Goal: Task Accomplishment & Management: Manage account settings

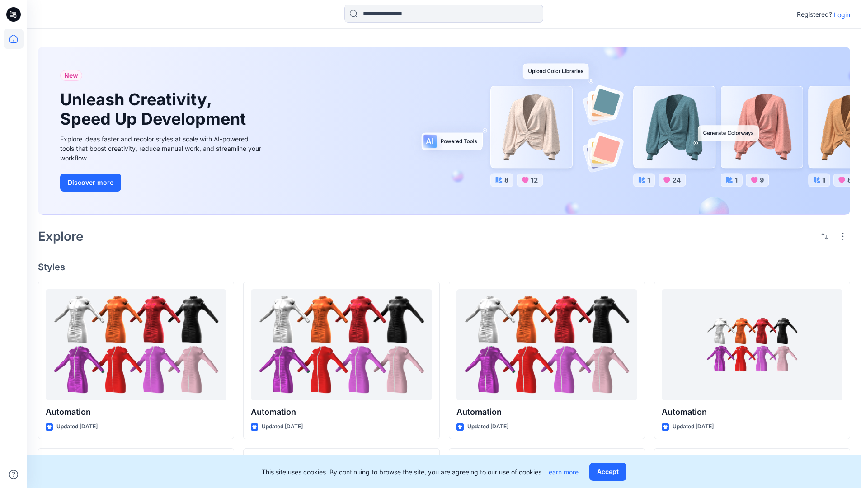
click at [839, 14] on p "Login" at bounding box center [842, 14] width 16 height 9
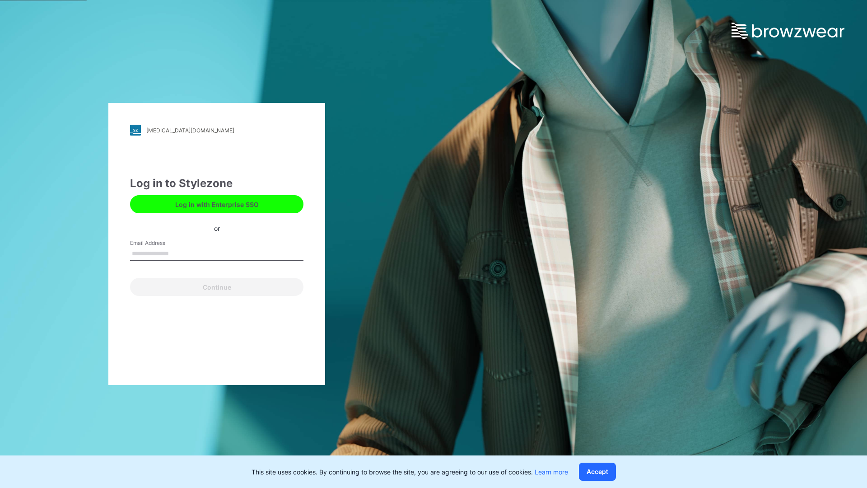
click at [178, 253] on input "Email Address" at bounding box center [216, 254] width 173 height 14
type input "**********"
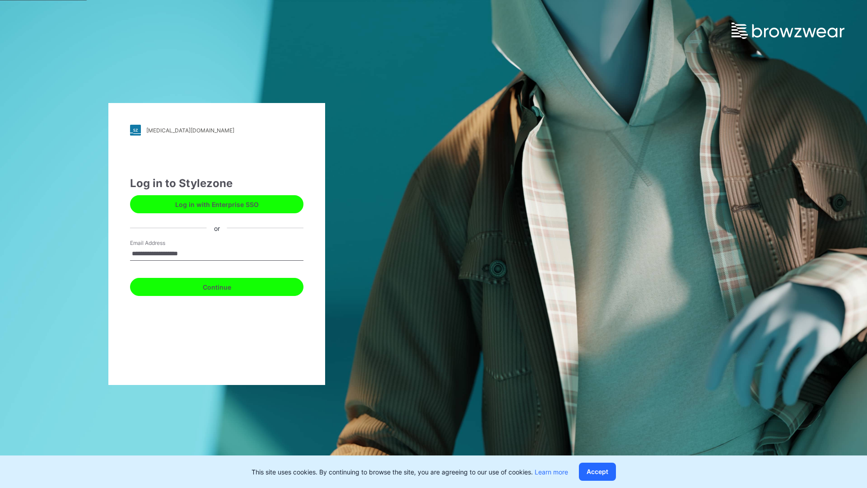
click at [227, 286] on button "Continue" at bounding box center [216, 287] width 173 height 18
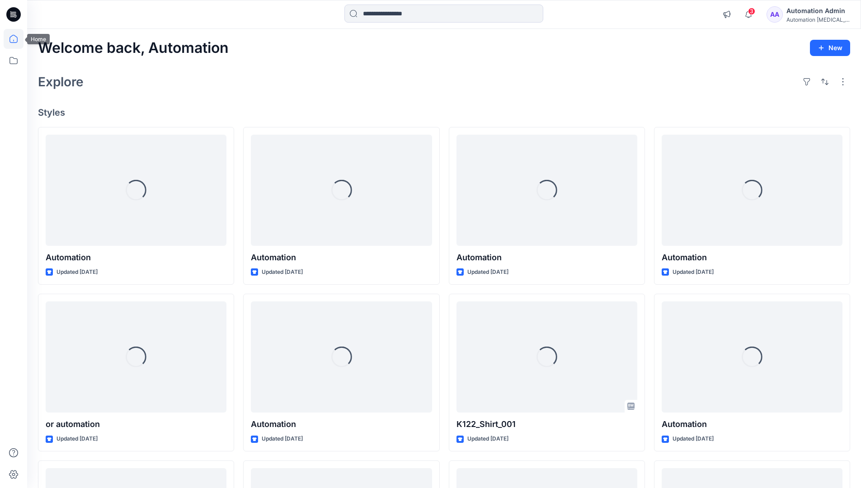
click at [17, 39] on icon at bounding box center [13, 39] width 8 height 8
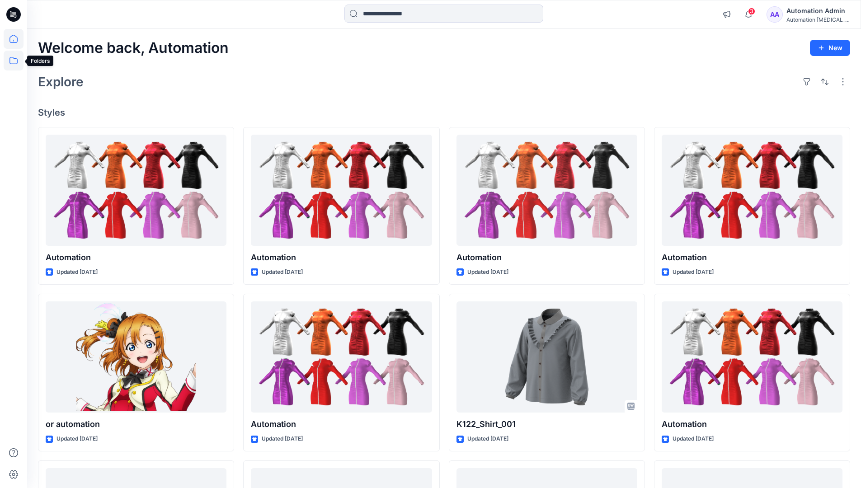
click at [16, 63] on icon at bounding box center [14, 61] width 20 height 20
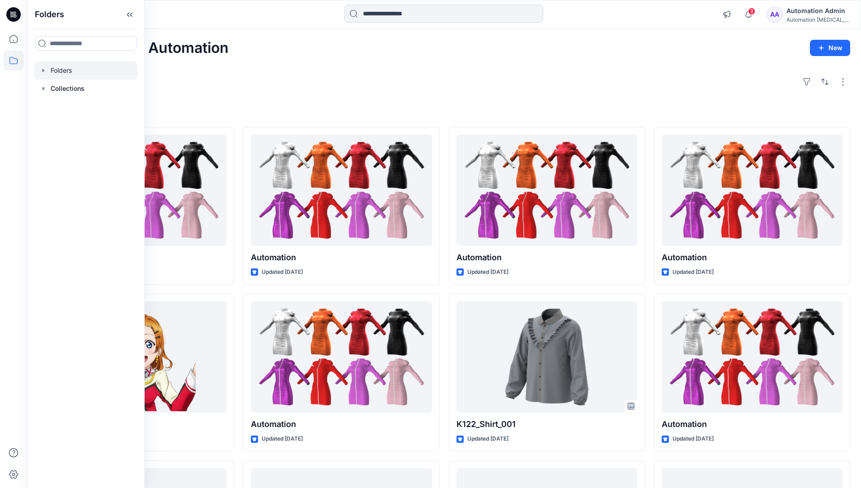
click at [59, 70] on div at bounding box center [85, 70] width 103 height 18
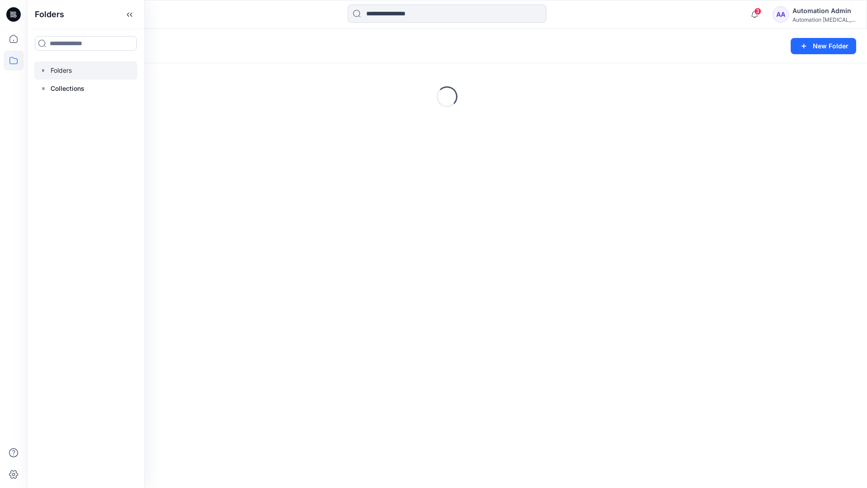
click at [482, 316] on div "Folders New Folder Loading..." at bounding box center [447, 258] width 840 height 459
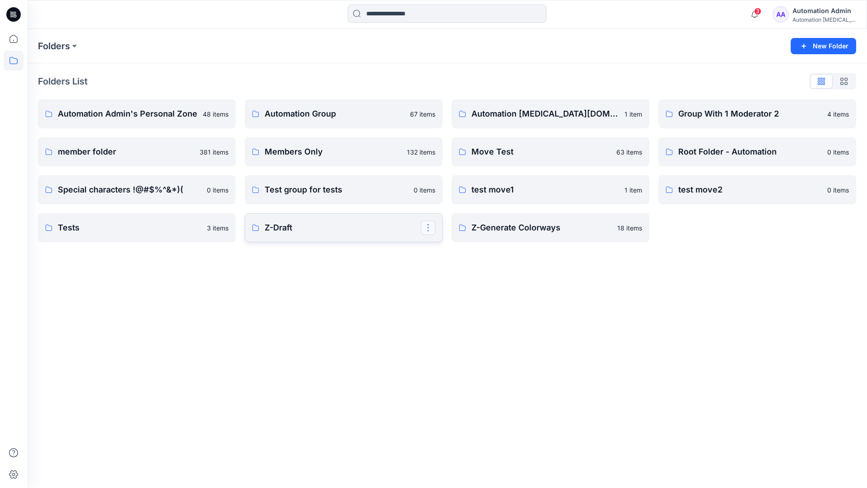
click at [429, 230] on button "button" at bounding box center [428, 227] width 14 height 14
click at [445, 248] on p "Edit" at bounding box center [444, 248] width 11 height 9
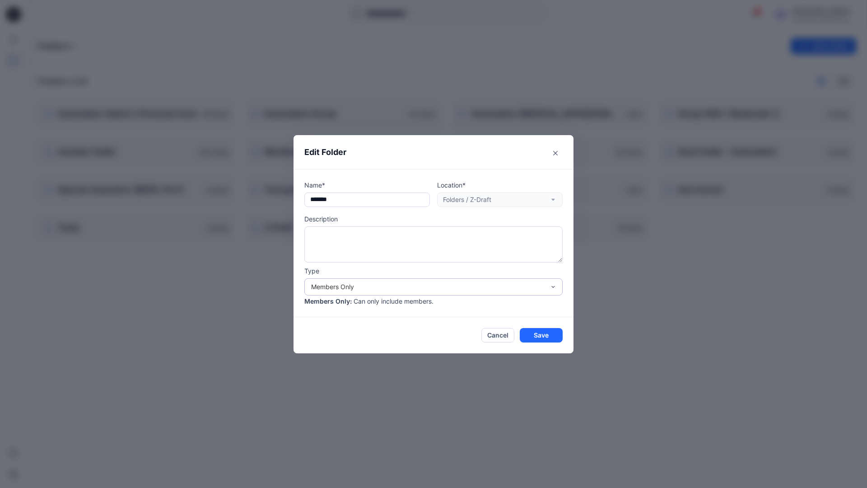
click at [419, 290] on div "Members Only" at bounding box center [428, 286] width 234 height 9
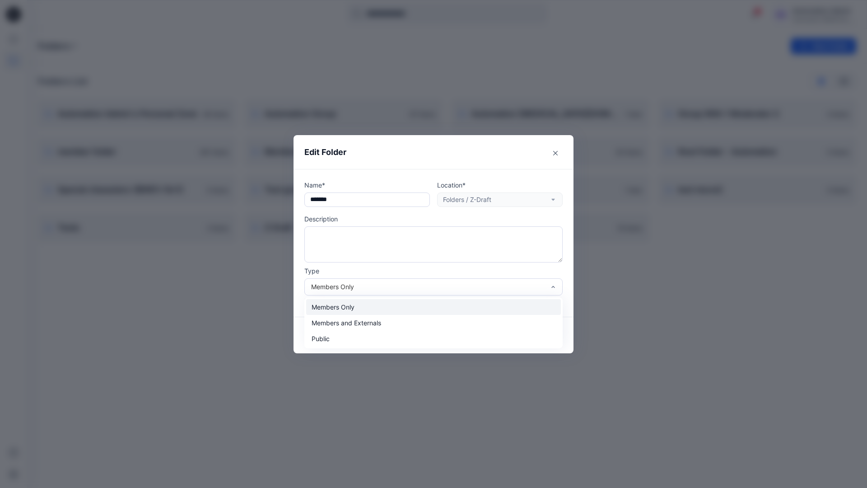
click at [394, 311] on div "Members Only" at bounding box center [433, 307] width 255 height 16
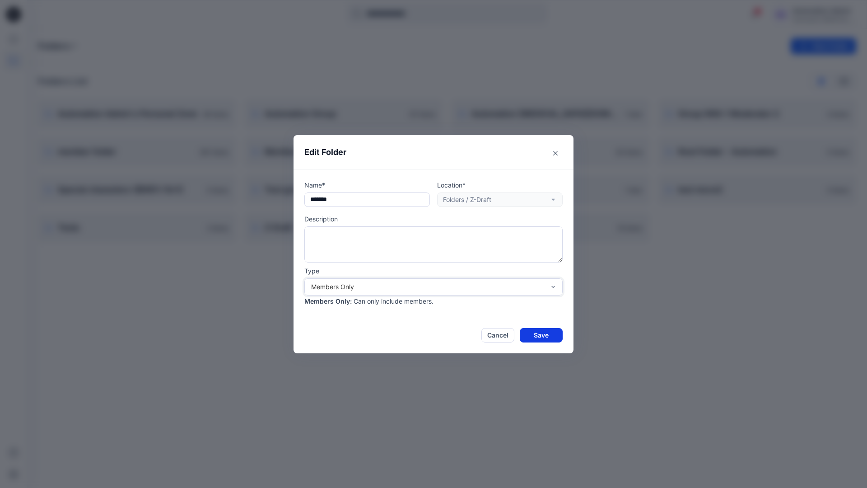
click at [542, 334] on button "Save" at bounding box center [541, 335] width 43 height 14
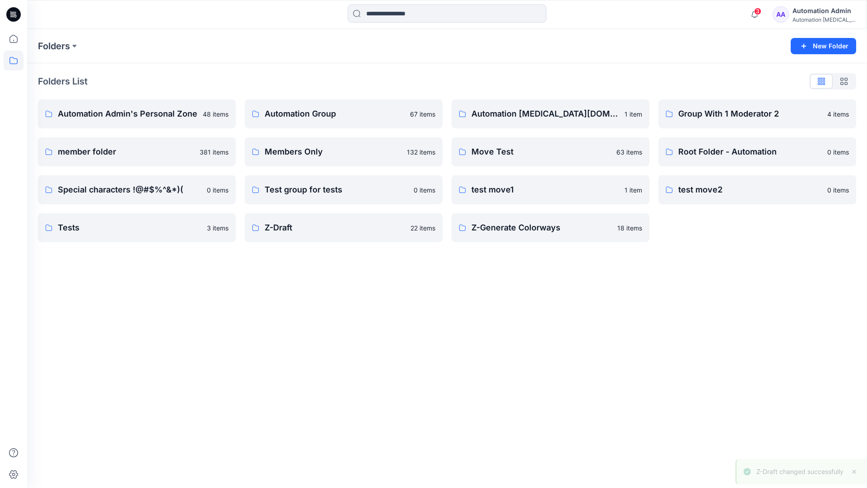
click at [813, 14] on div "Automation Admin" at bounding box center [824, 10] width 63 height 11
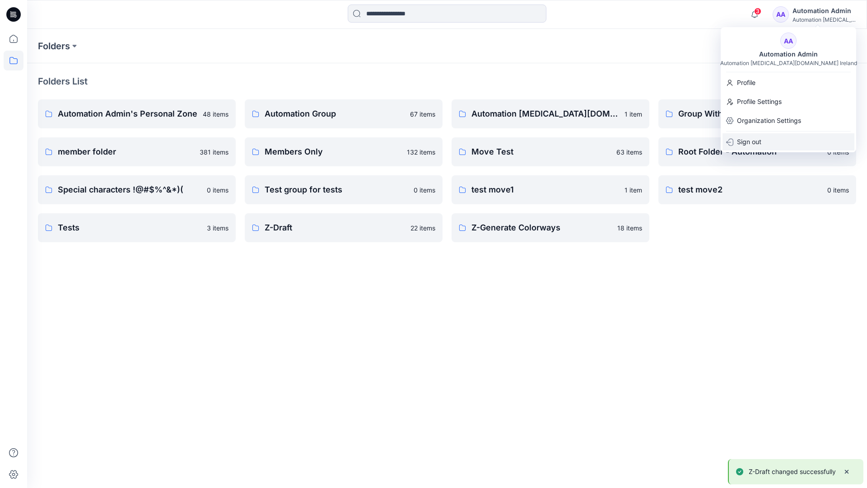
click at [761, 140] on p "Sign out" at bounding box center [749, 141] width 24 height 17
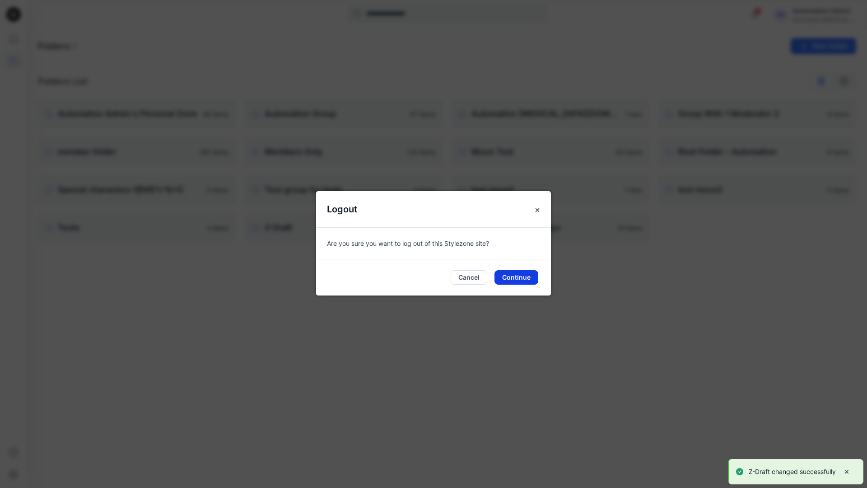
click at [520, 275] on button "Continue" at bounding box center [517, 277] width 44 height 14
